Goal: Find specific page/section: Find specific page/section

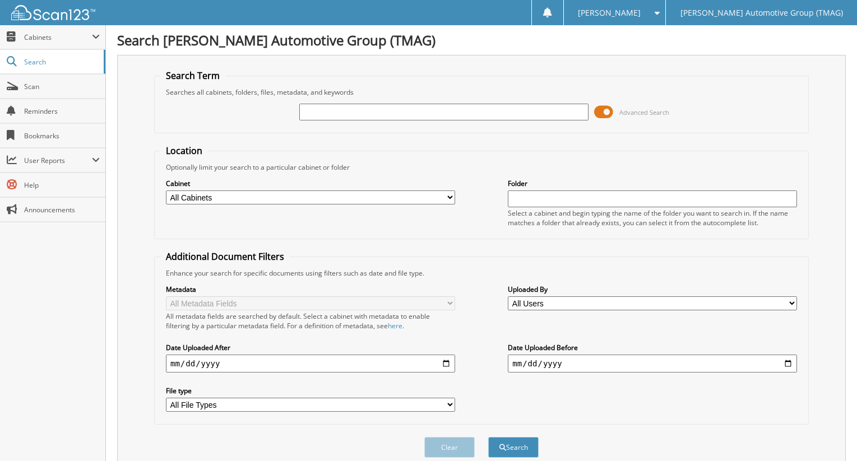
click at [370, 115] on input "text" at bounding box center [443, 112] width 289 height 17
type input "F25566"
click at [488, 437] on button "Search" at bounding box center [513, 447] width 50 height 21
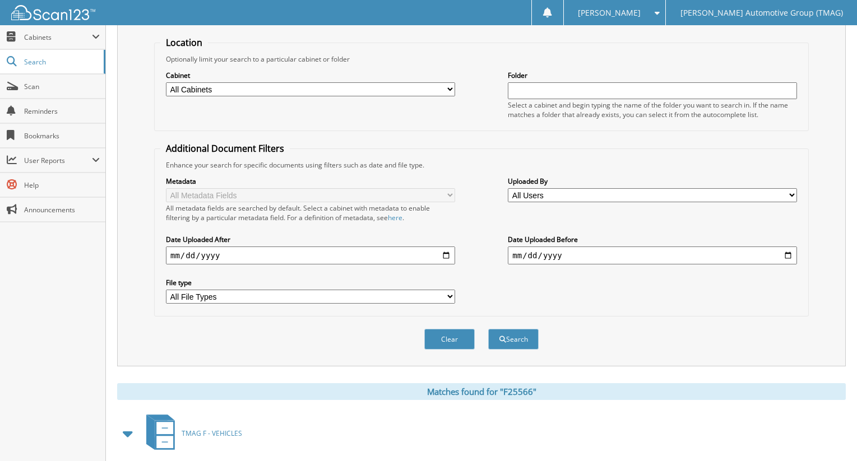
scroll to position [224, 0]
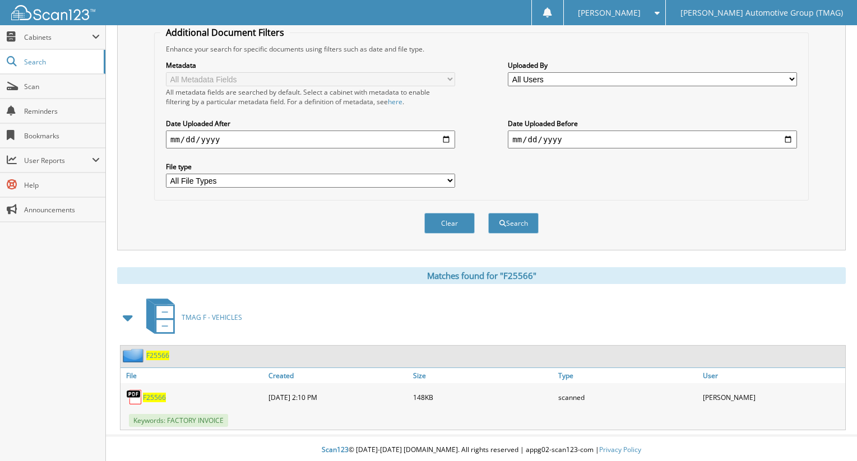
click at [155, 354] on span "F25566" at bounding box center [157, 356] width 23 height 10
